Goal: Navigation & Orientation: Find specific page/section

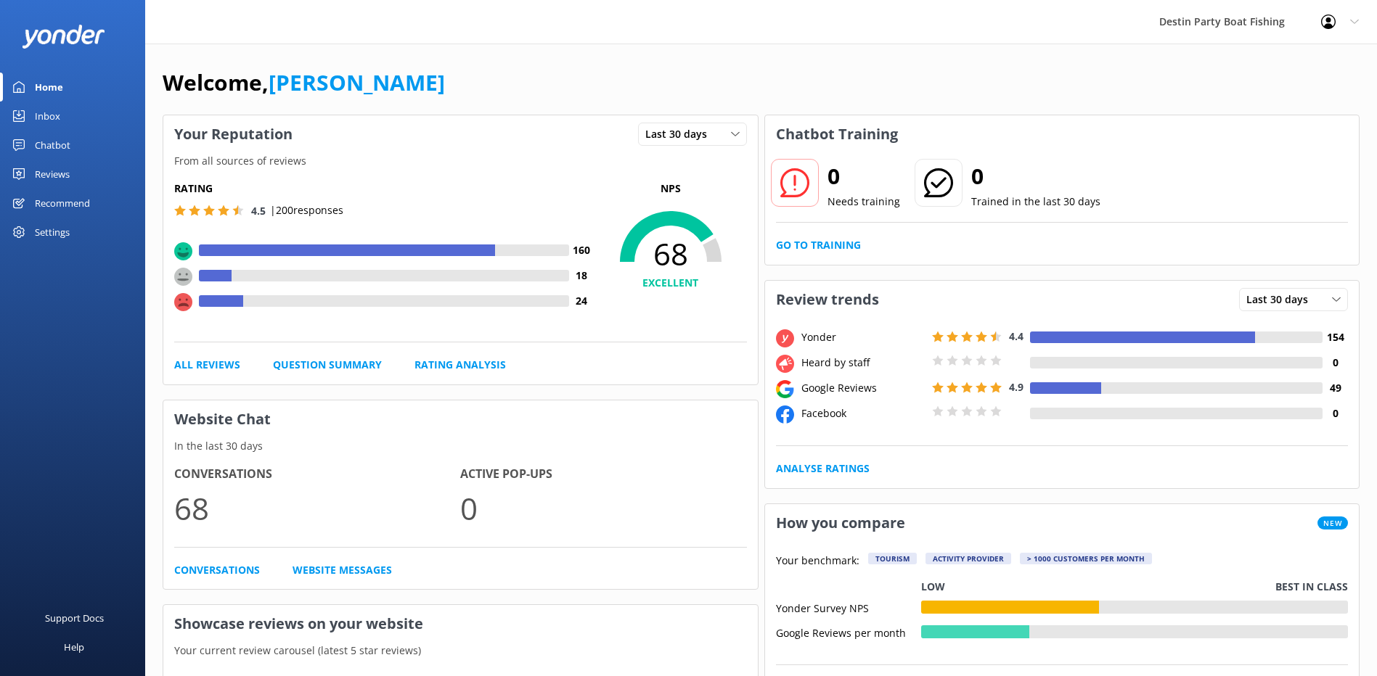
click at [65, 171] on div "Reviews" at bounding box center [52, 174] width 35 height 29
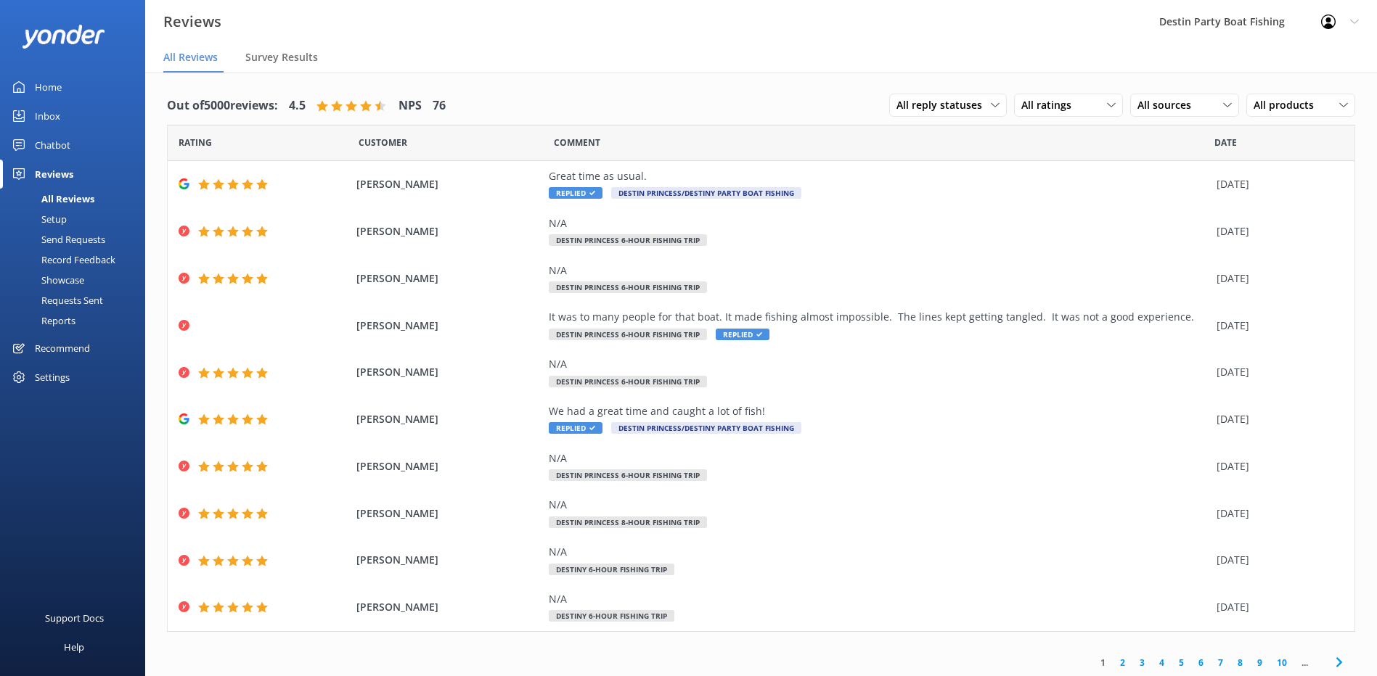
click at [47, 100] on div "Home" at bounding box center [48, 87] width 27 height 29
